Goal: Find specific page/section: Find specific page/section

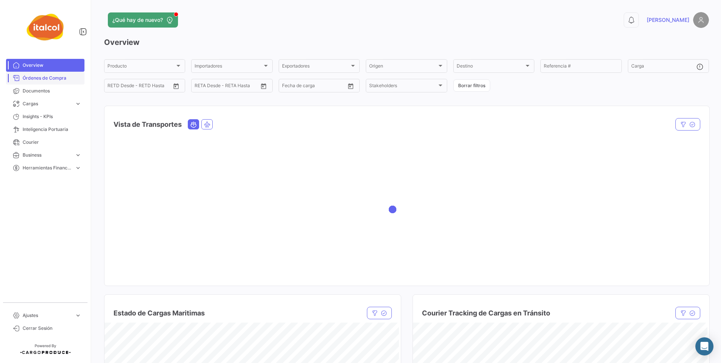
click at [40, 82] on link "Órdenes de Compra" at bounding box center [45, 78] width 78 height 13
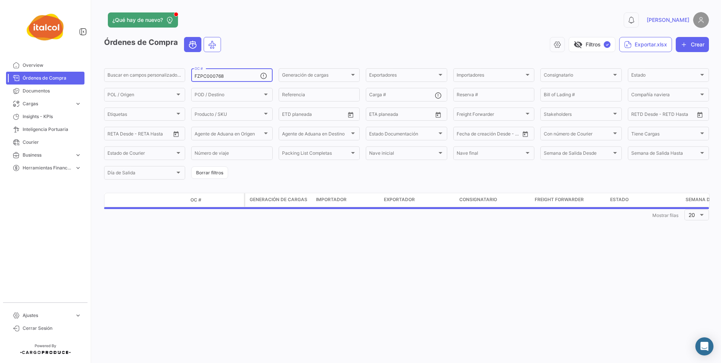
click at [211, 76] on input "FZPC000768" at bounding box center [227, 76] width 65 height 5
paste input "PAN-020-2025"
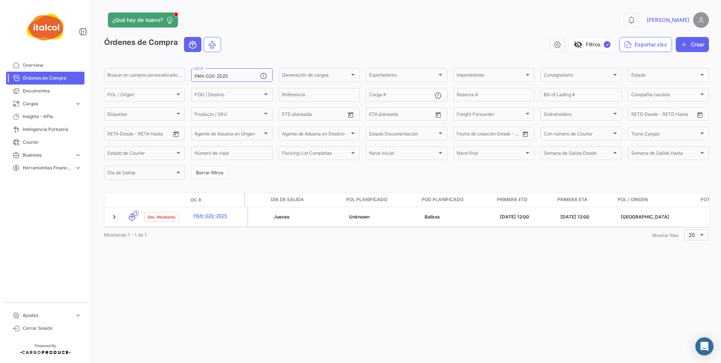
scroll to position [0, 493]
click at [236, 74] on input "PAN-020-2025" at bounding box center [227, 76] width 65 height 5
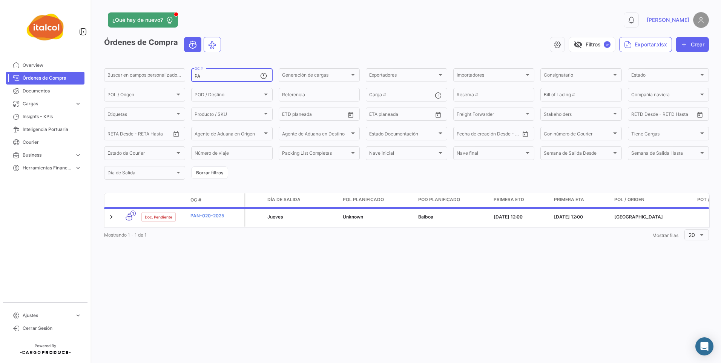
type input "P"
paste input "AURC000765"
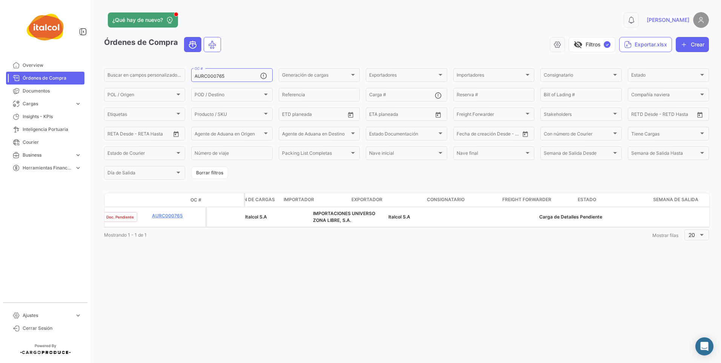
scroll to position [0, 0]
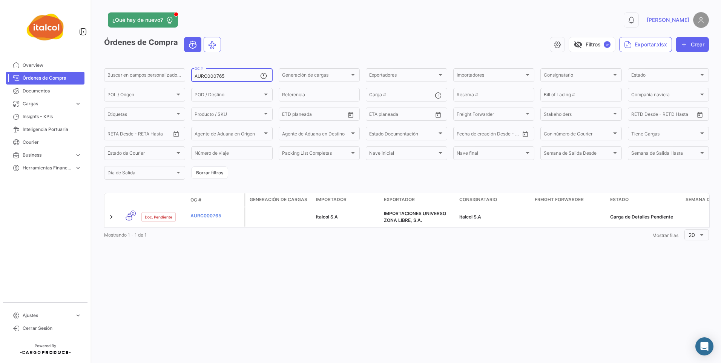
click at [219, 73] on div "AURC000765 OC #" at bounding box center [227, 74] width 65 height 15
click at [217, 74] on input "AURC000765" at bounding box center [227, 76] width 65 height 5
paste input "73"
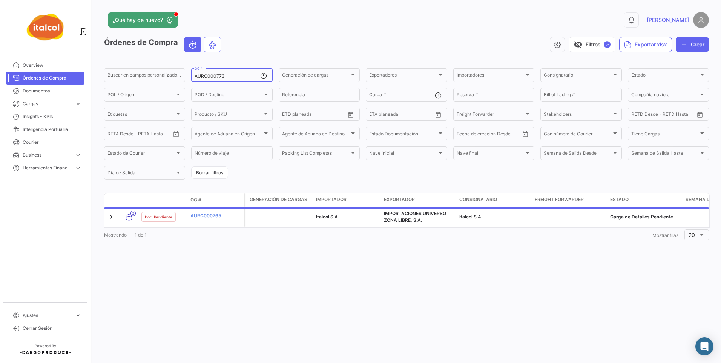
type input "AURC000773"
